Goal: Communication & Community: Answer question/provide support

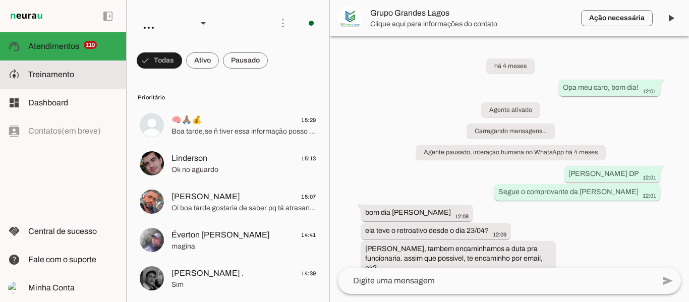
click at [73, 77] on span "Treinamento" at bounding box center [51, 74] width 46 height 9
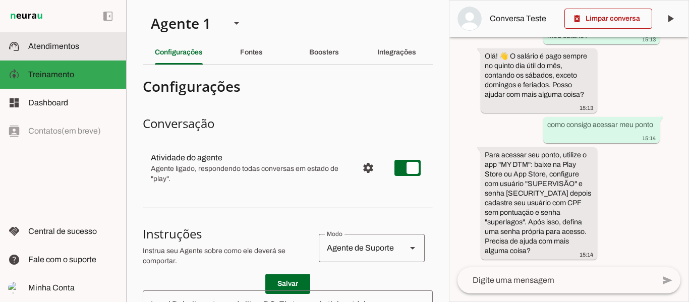
click at [48, 51] on slot at bounding box center [73, 46] width 90 height 12
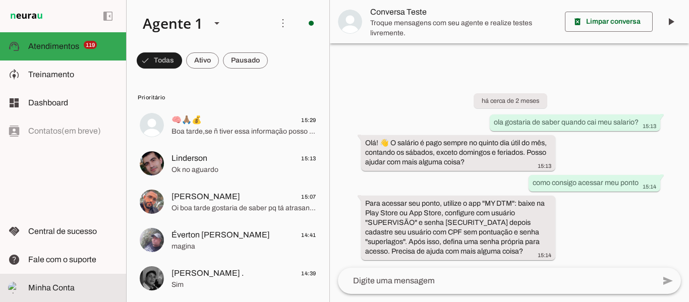
click at [56, 287] on span "Minha Conta" at bounding box center [51, 287] width 46 height 9
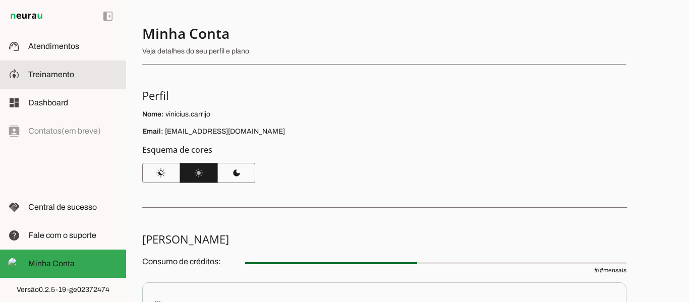
click at [45, 79] on slot at bounding box center [73, 75] width 90 height 12
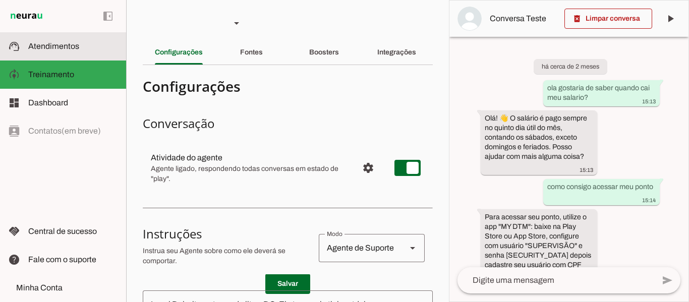
scroll to position [62, 0]
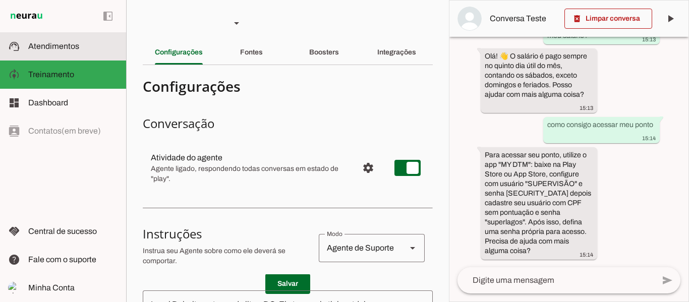
click at [50, 44] on span "Atendimentos" at bounding box center [53, 46] width 51 height 9
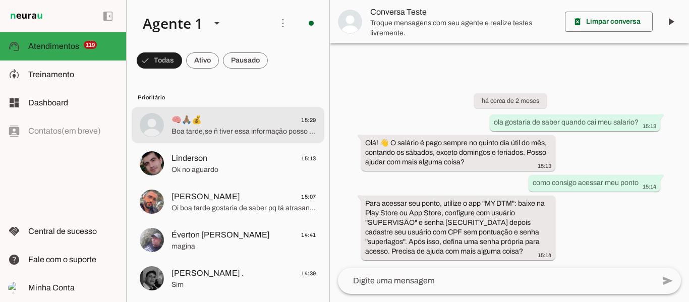
click at [256, 131] on span "Boa tarde,se ñ tiver essa informação posso tirar com a gestora ou senhor [PERSO…" at bounding box center [243, 132] width 145 height 10
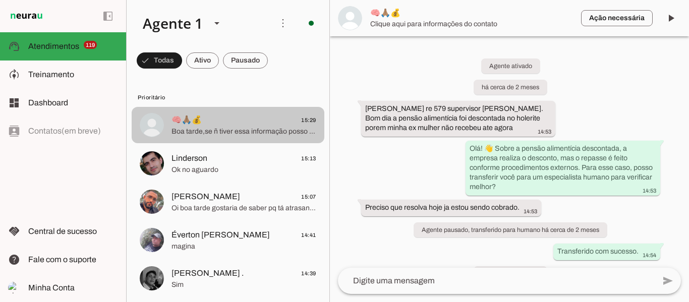
scroll to position [346, 0]
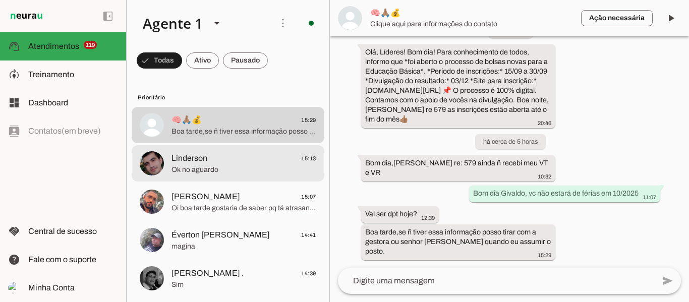
click at [243, 163] on span "Linderson 15:13" at bounding box center [243, 158] width 145 height 13
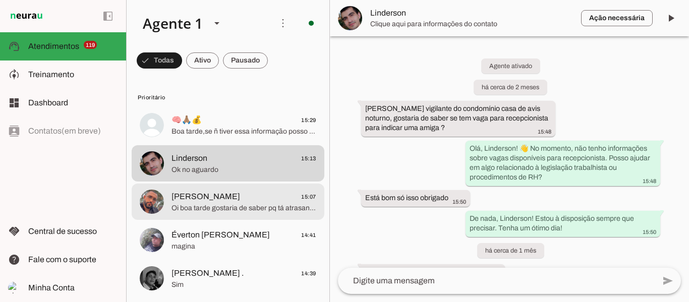
scroll to position [574, 0]
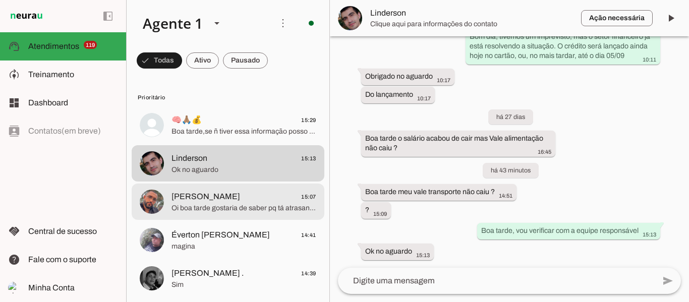
click at [224, 201] on span "[PERSON_NAME] 15:07" at bounding box center [243, 197] width 145 height 13
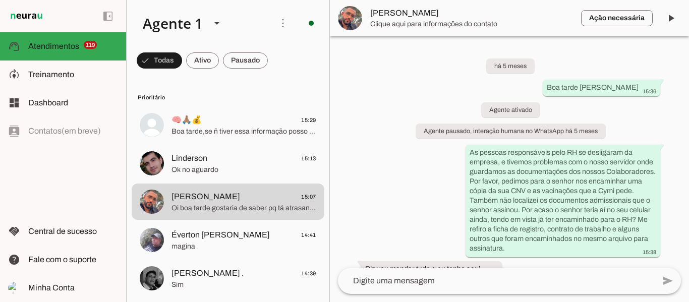
scroll to position [11906, 0]
